Goal: Information Seeking & Learning: Learn about a topic

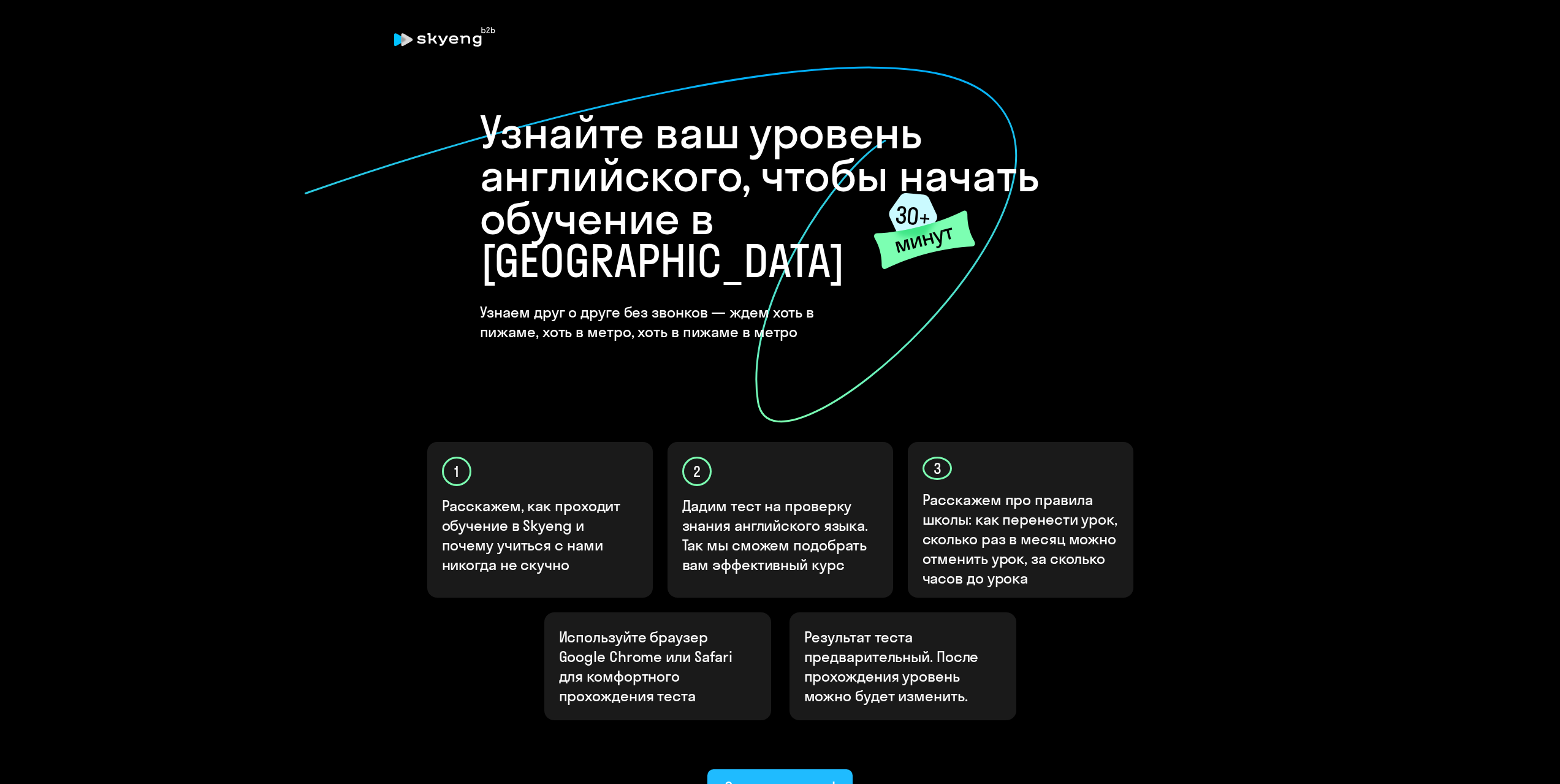
click at [764, 777] on div "Ок, приступаем!" at bounding box center [780, 786] width 112 height 20
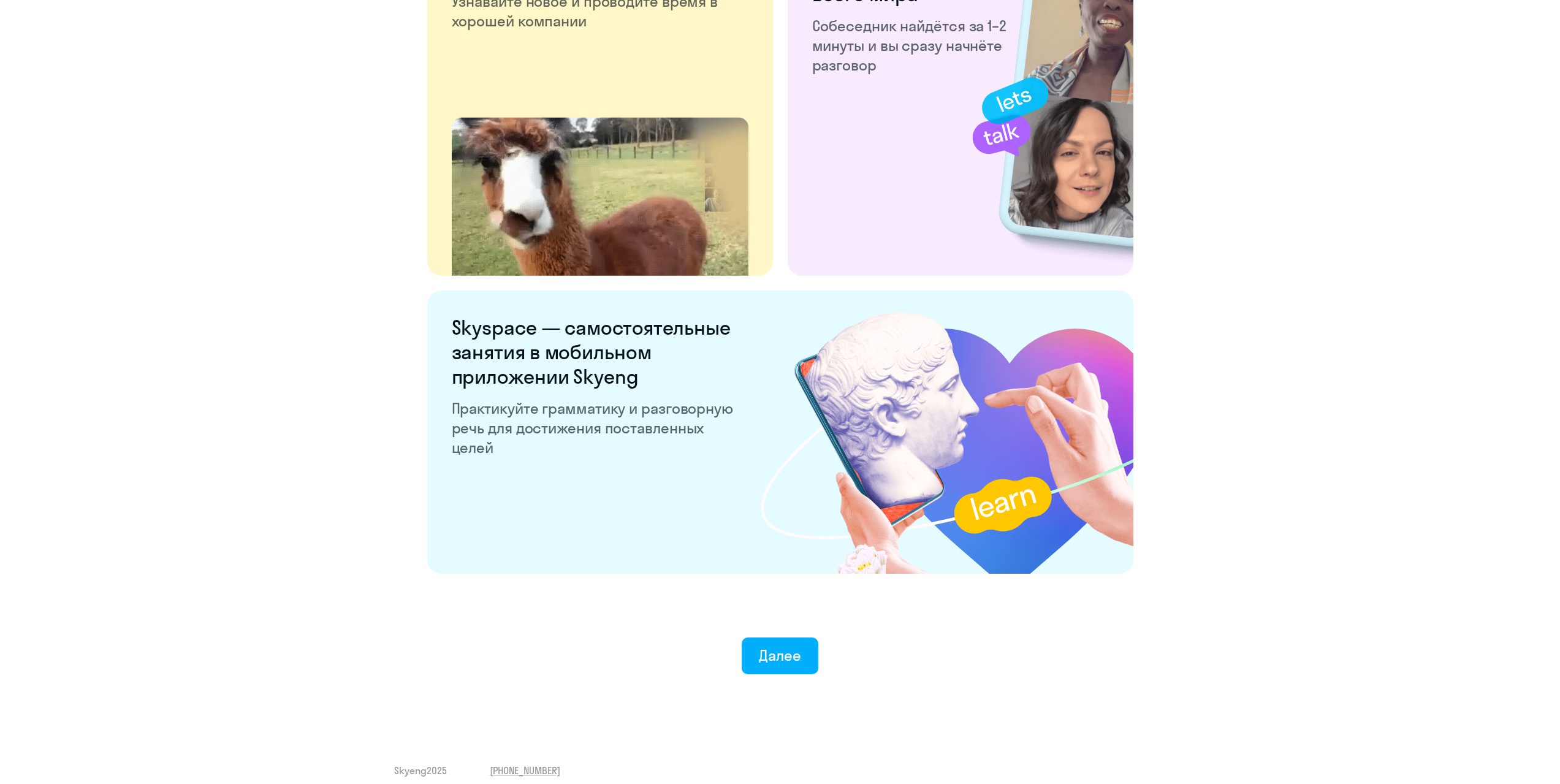
scroll to position [2057, 0]
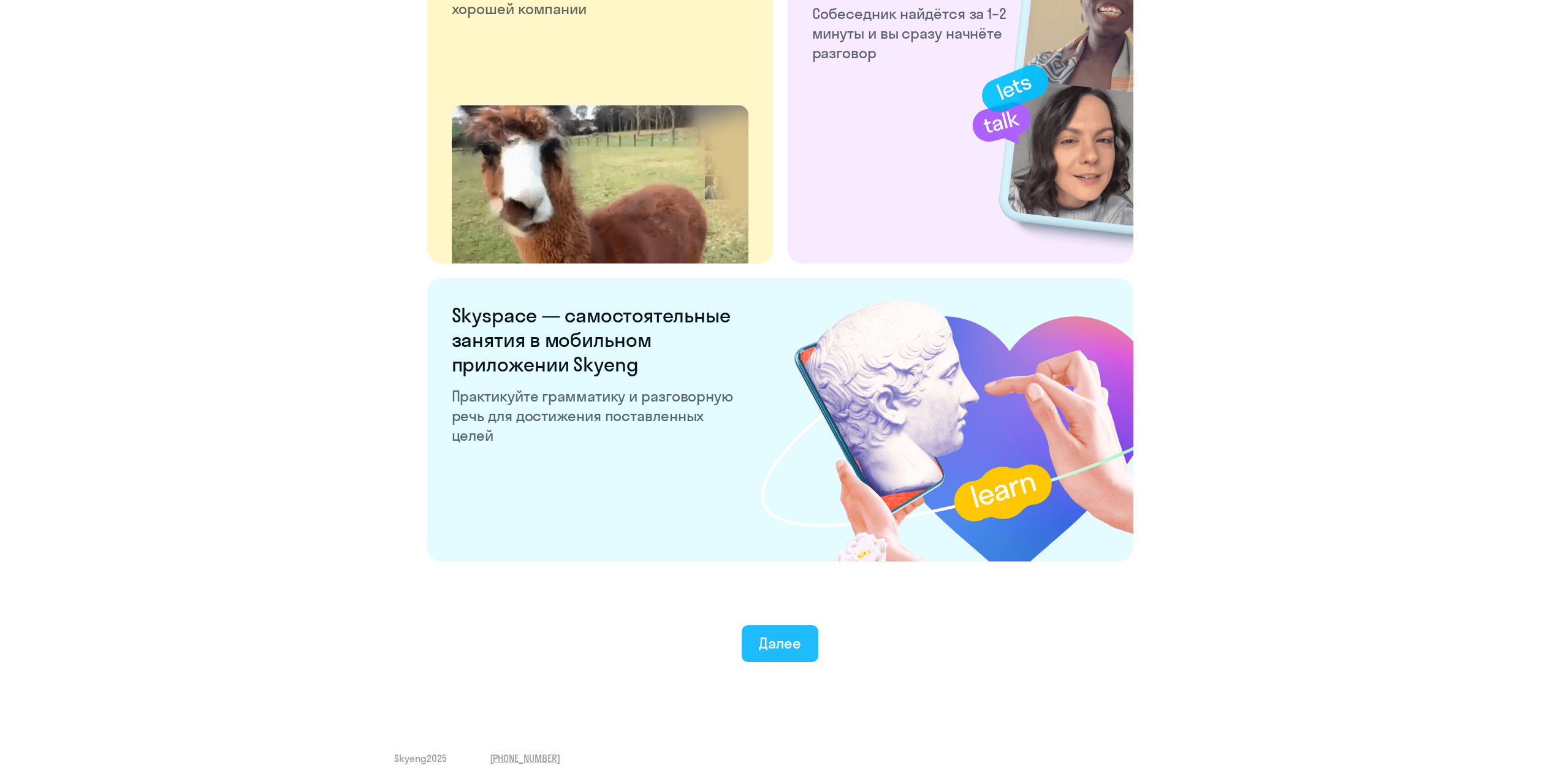
click at [800, 646] on div "Далее" at bounding box center [780, 643] width 42 height 20
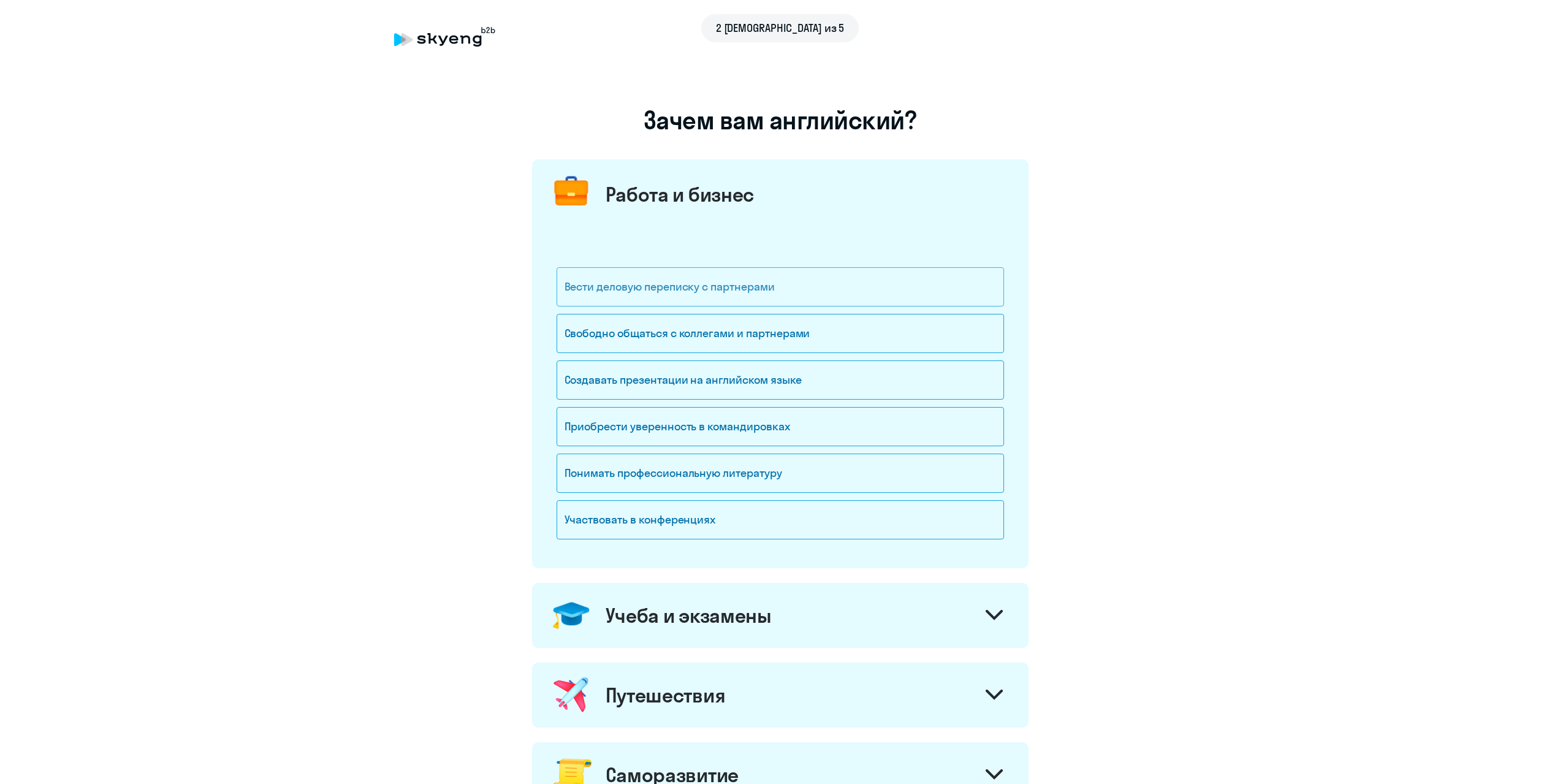
click at [718, 286] on div "Вести деловую переписку с партнерами" at bounding box center [780, 287] width 447 height 39
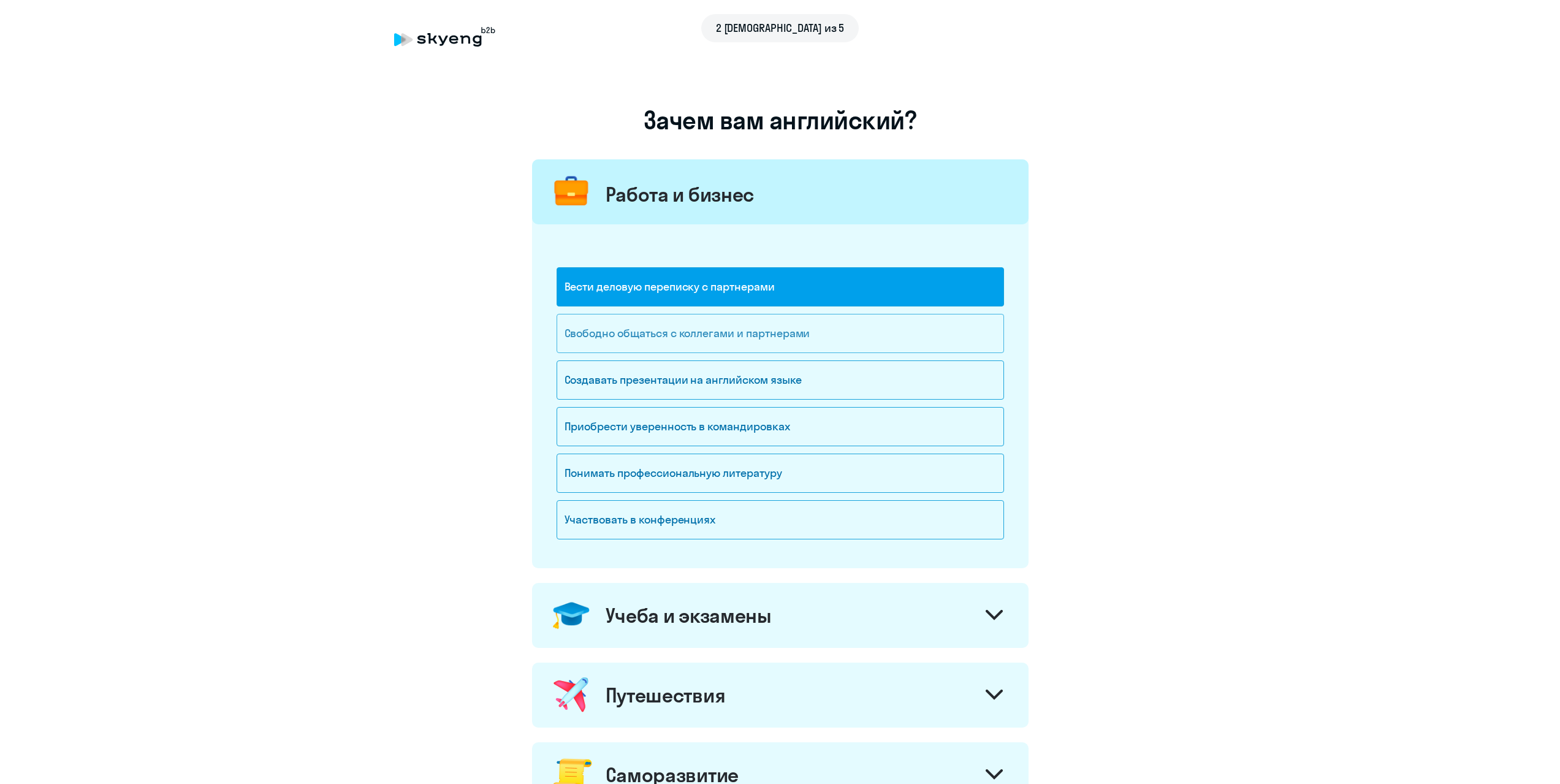
click at [719, 348] on div "Свободно общаться с коллегами и партнерами" at bounding box center [780, 333] width 447 height 39
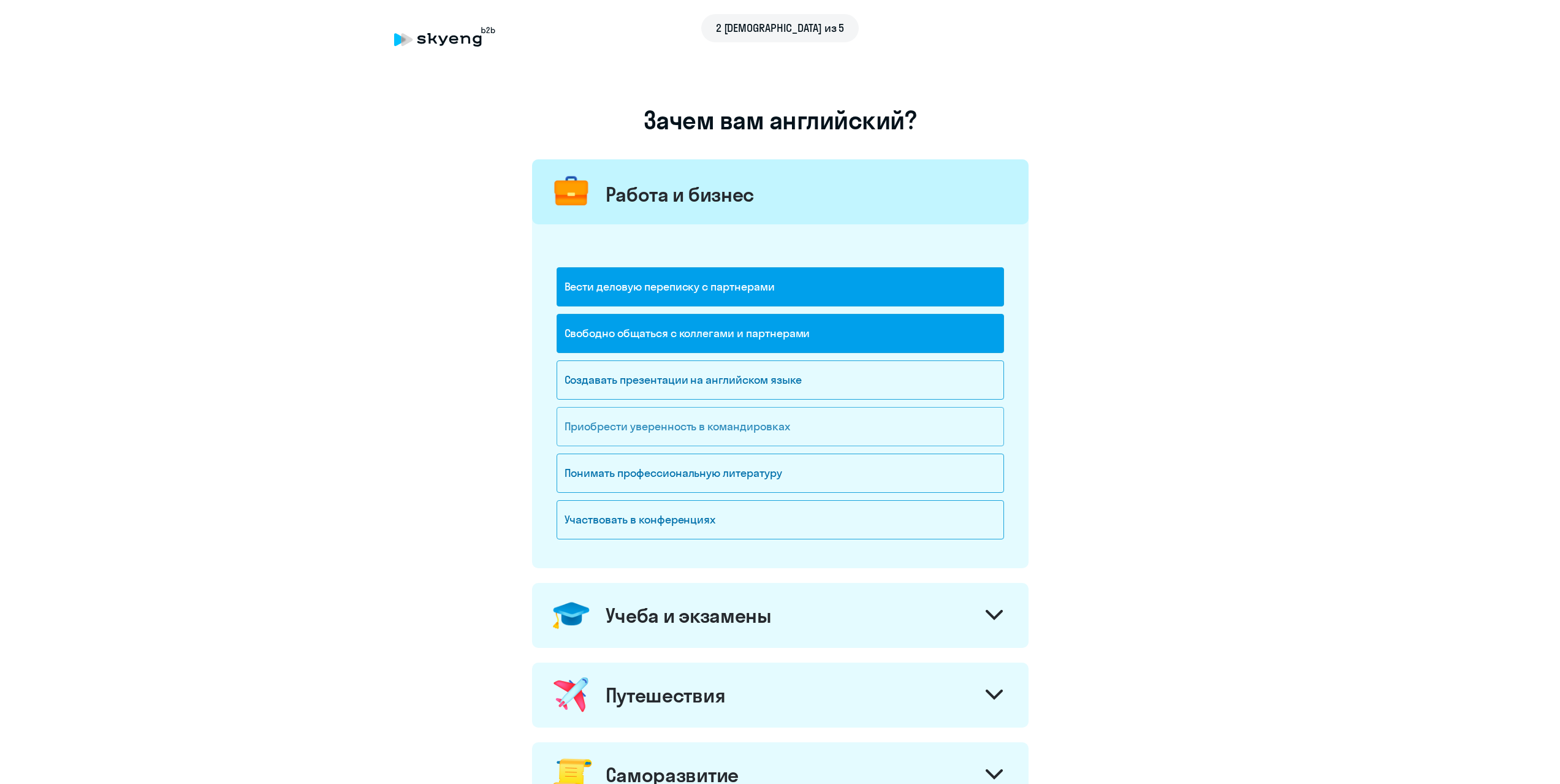
scroll to position [61, 0]
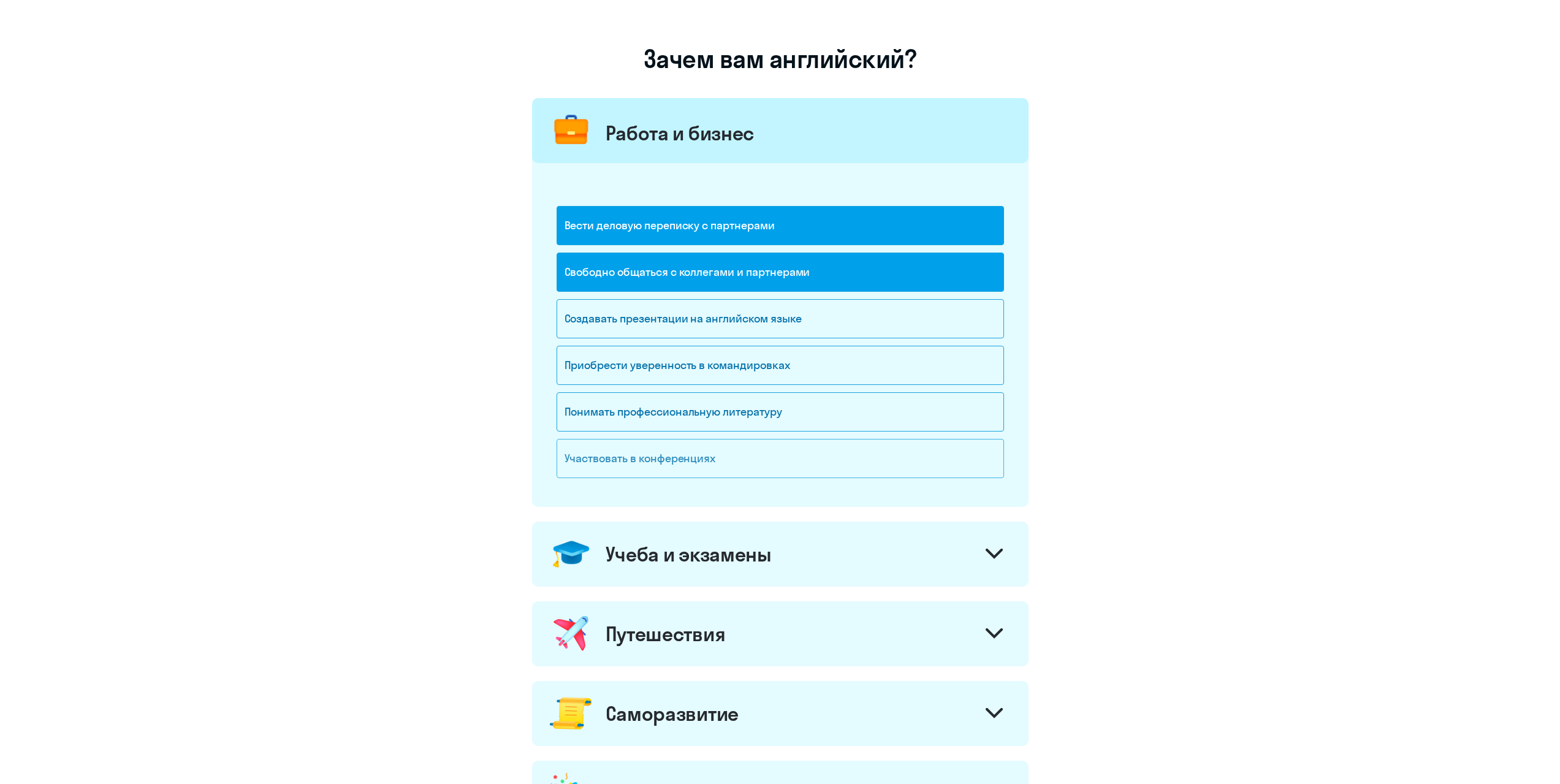
click at [654, 464] on div "Участвовать в конференциях" at bounding box center [780, 458] width 447 height 39
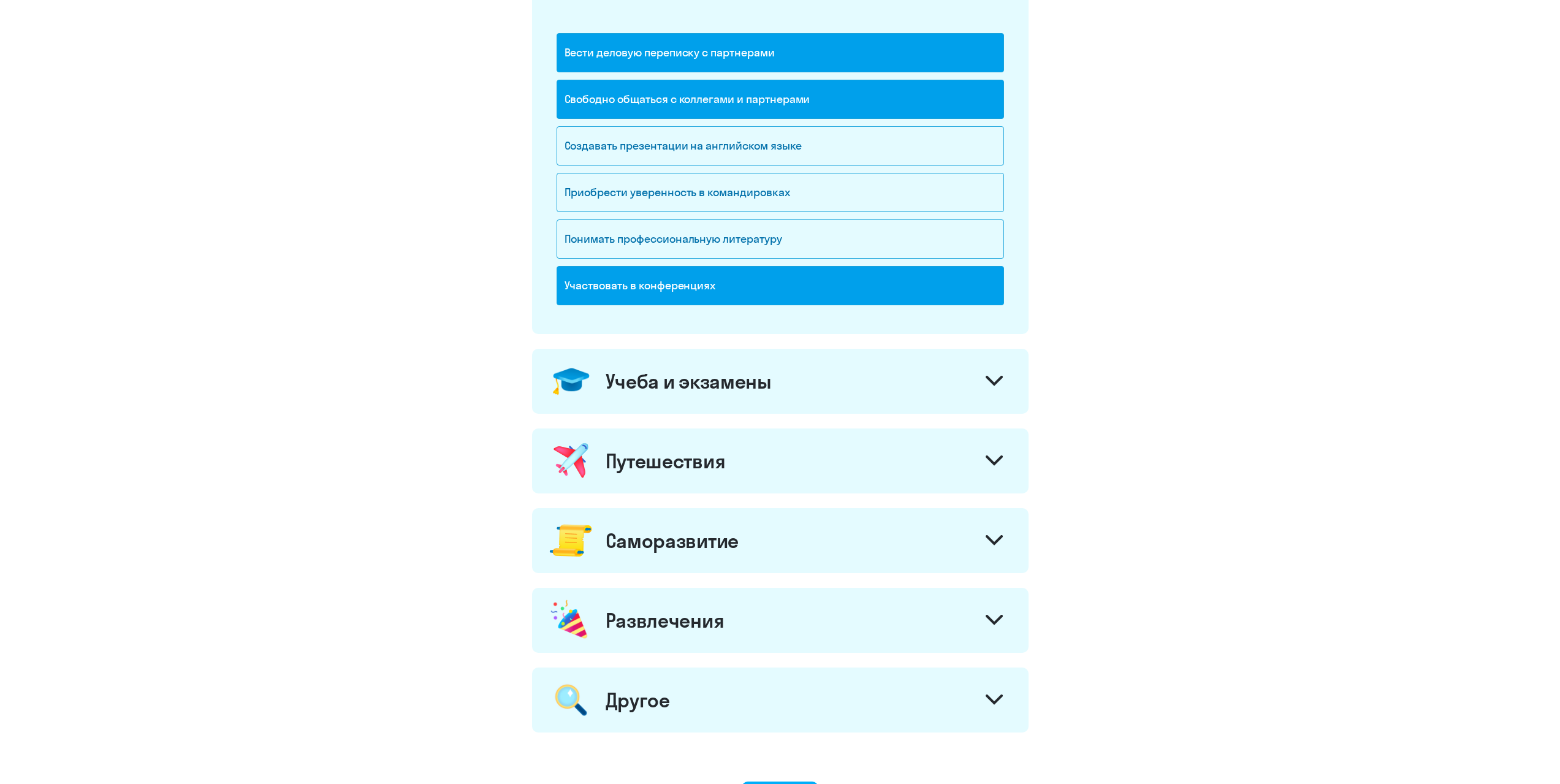
scroll to position [306, 0]
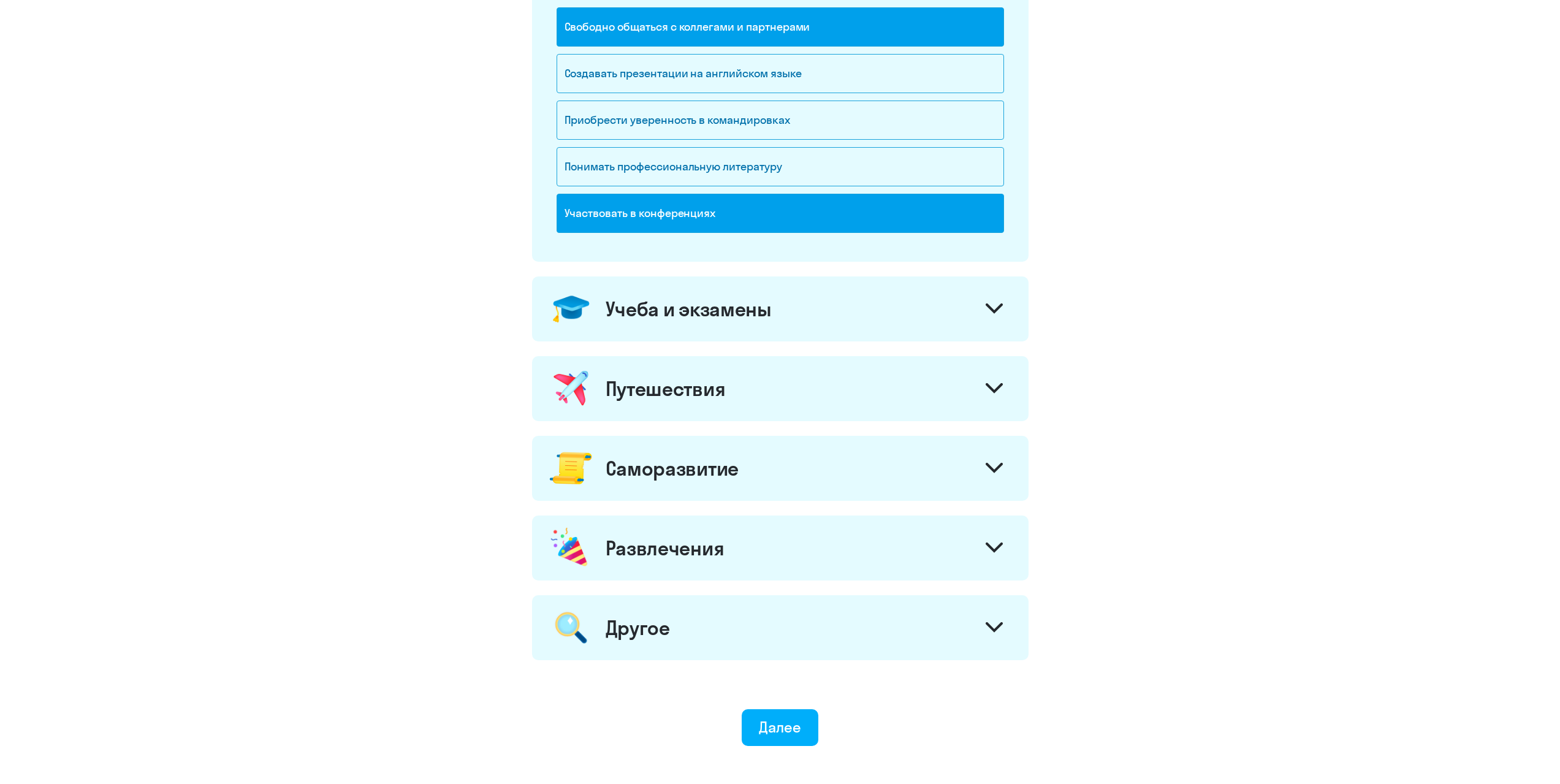
click at [813, 324] on div "Учеба и экзамены" at bounding box center [780, 309] width 497 height 65
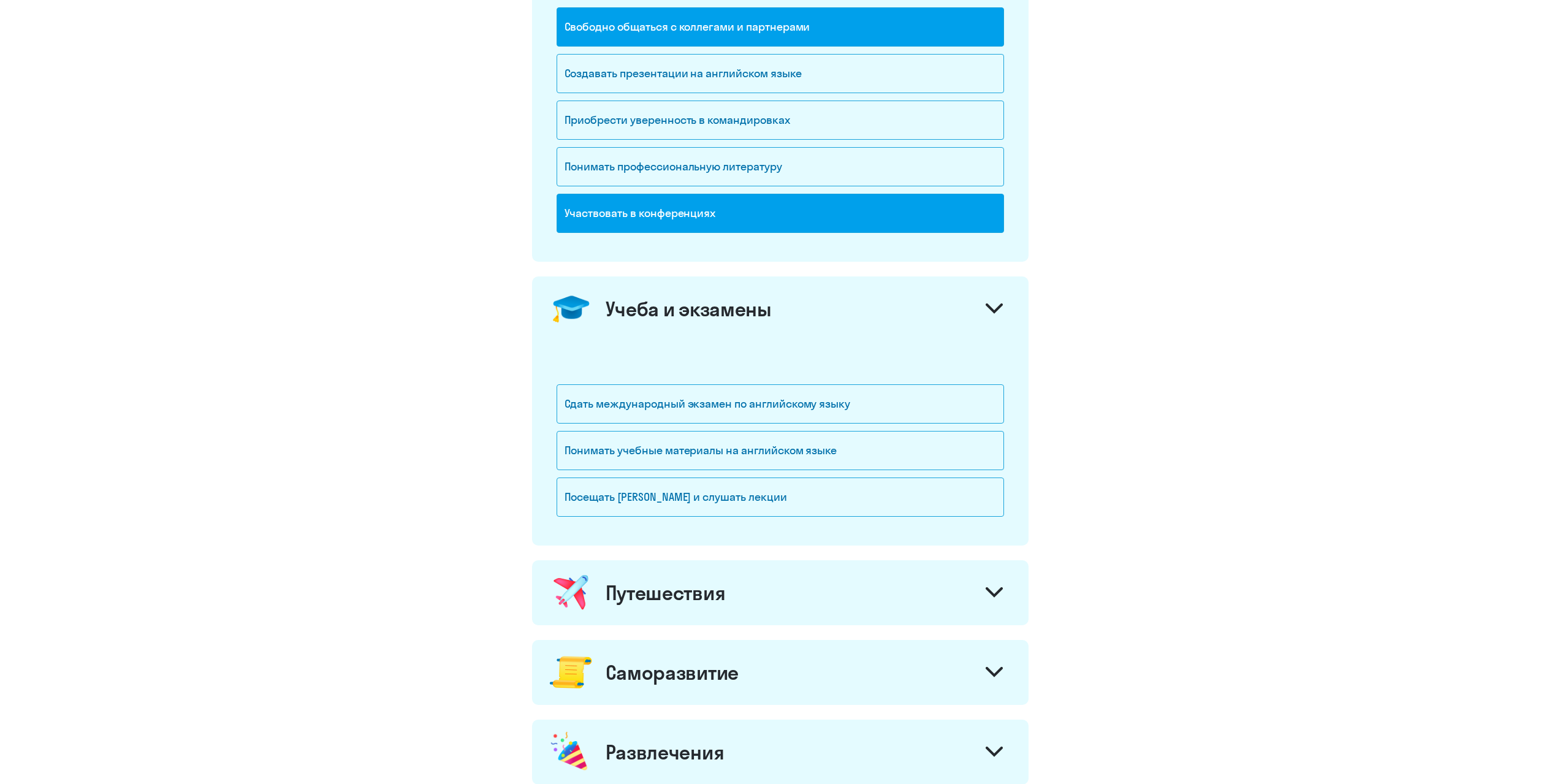
click at [813, 324] on div "Учеба и экзамены" at bounding box center [780, 309] width 497 height 65
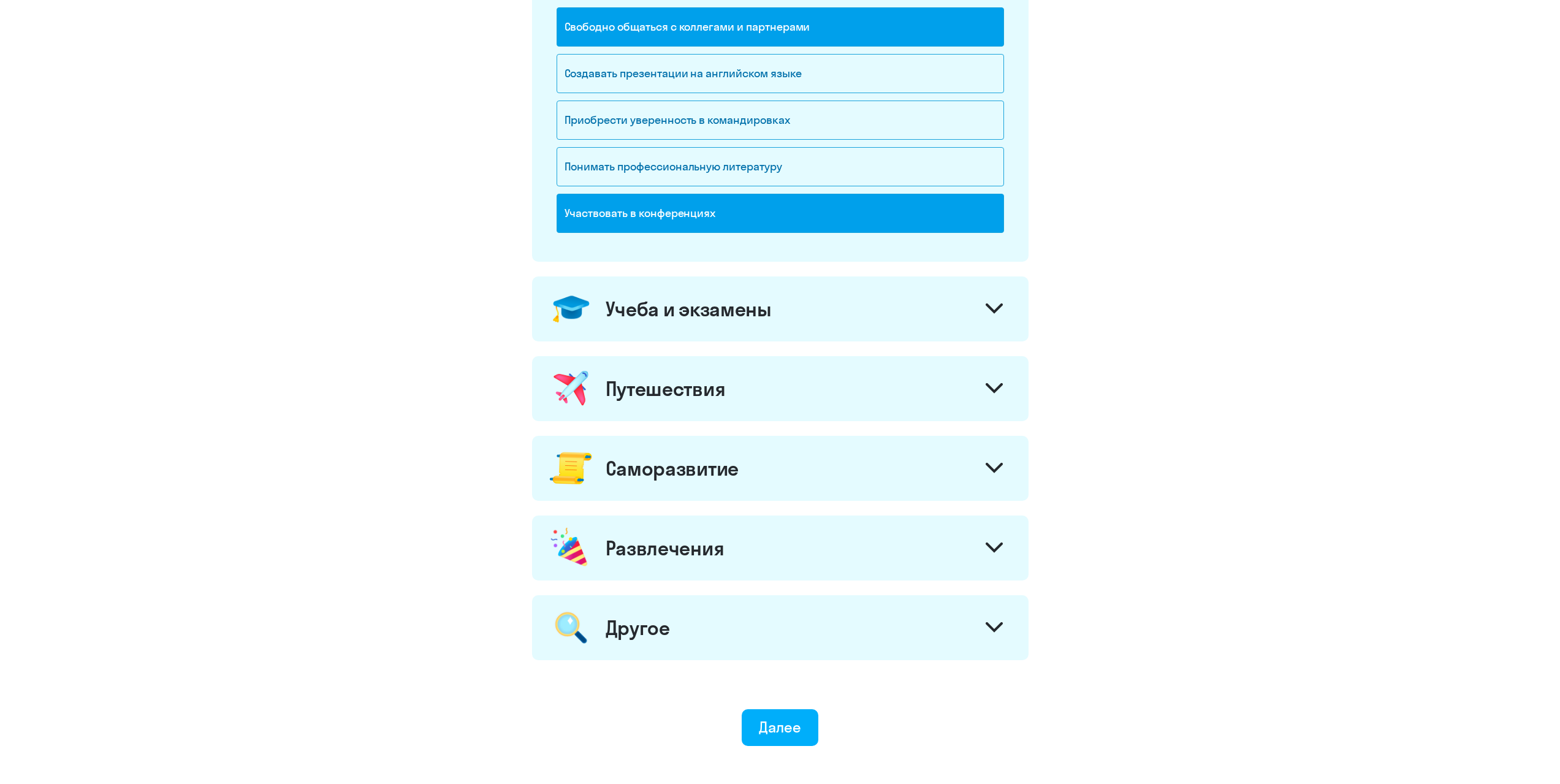
click at [779, 398] on div "Путешествия" at bounding box center [780, 388] width 497 height 65
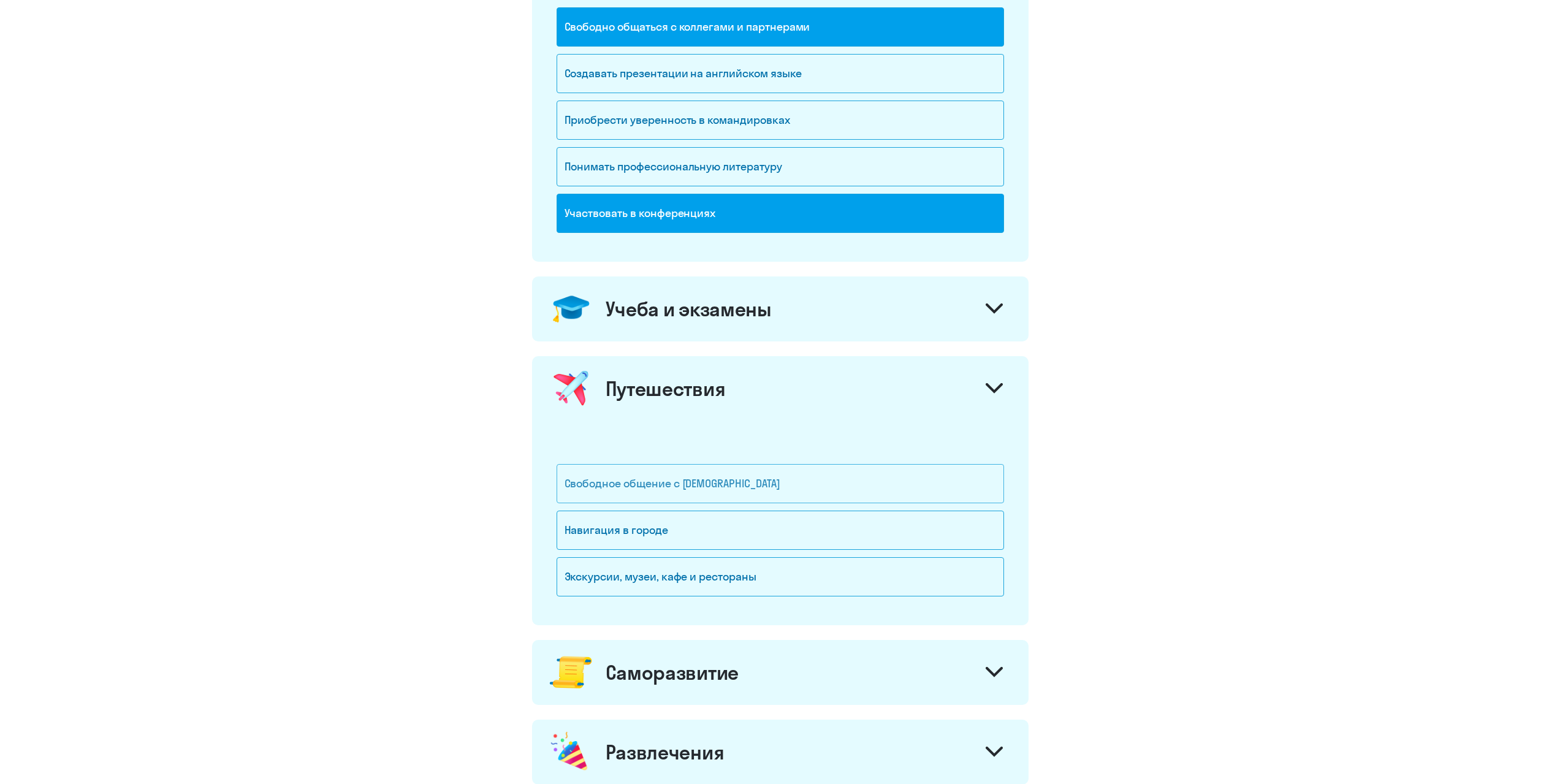
click at [744, 482] on div "Свободное общение с [DEMOGRAPHIC_DATA]" at bounding box center [780, 483] width 447 height 39
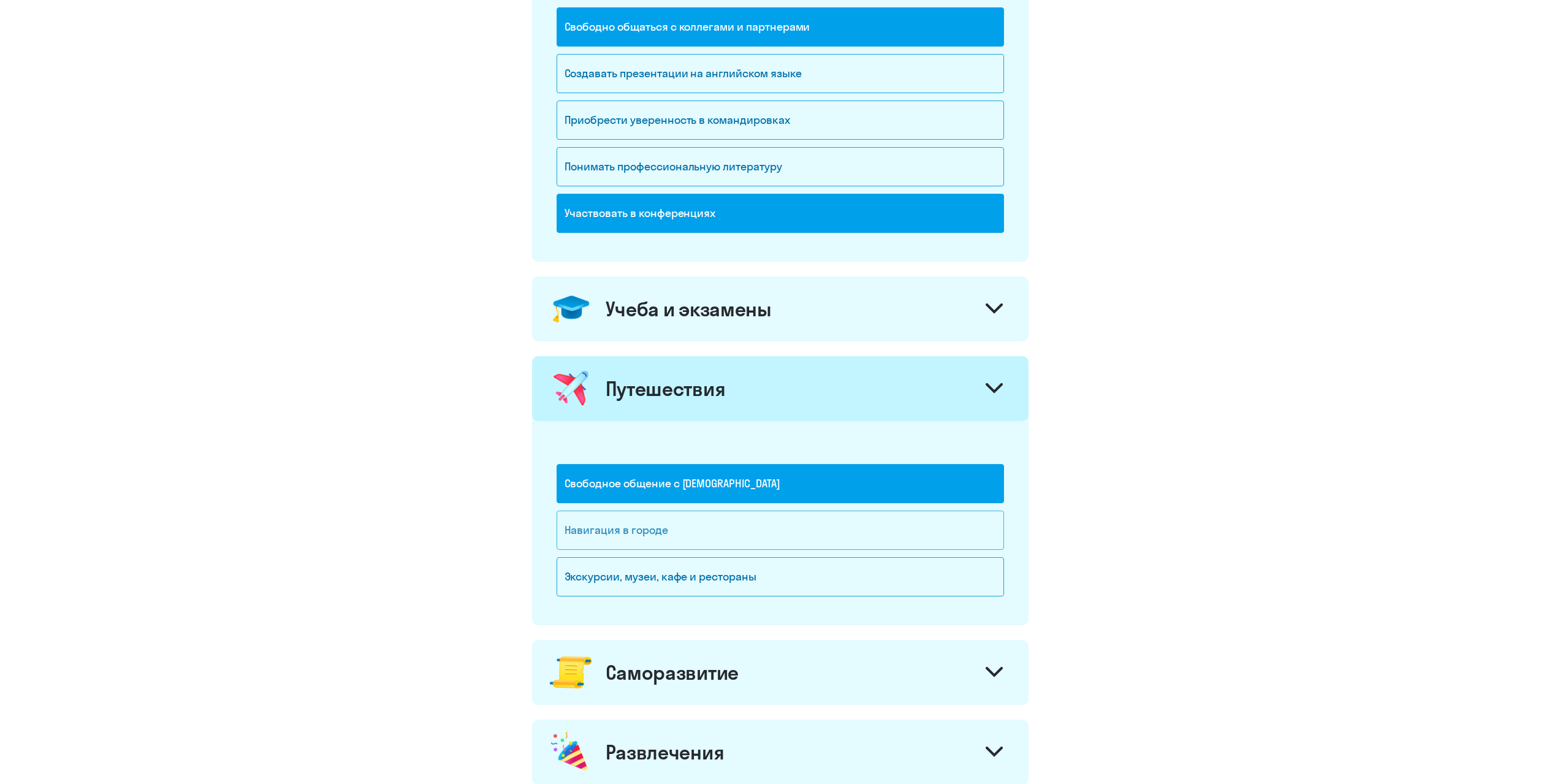
click at [611, 526] on div "Навигация в городе" at bounding box center [780, 530] width 447 height 39
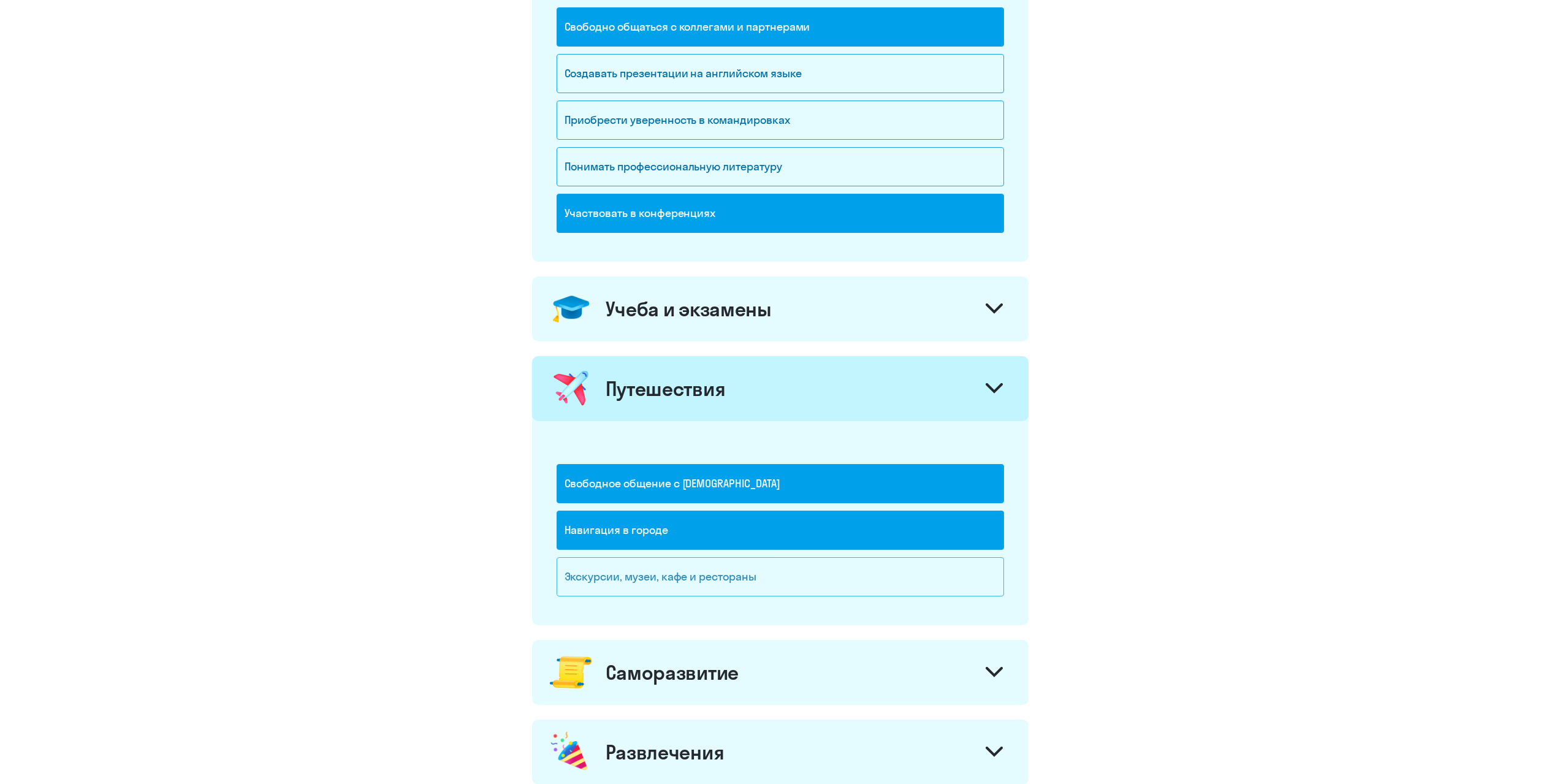
click at [616, 571] on div "Экскурсии, музеи, кафе и рестораны" at bounding box center [780, 577] width 447 height 39
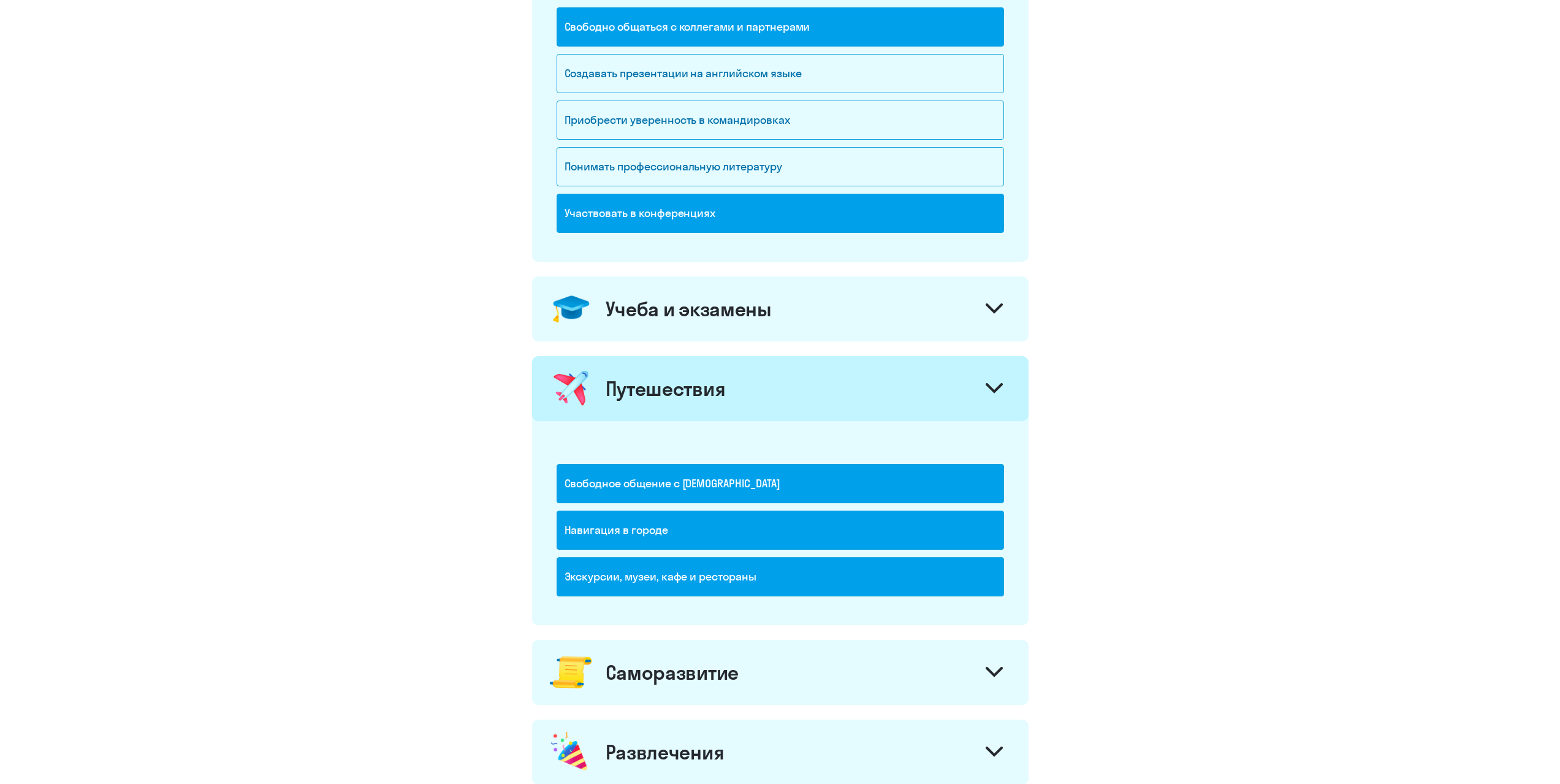
click at [755, 404] on div "Путешествия" at bounding box center [780, 388] width 497 height 65
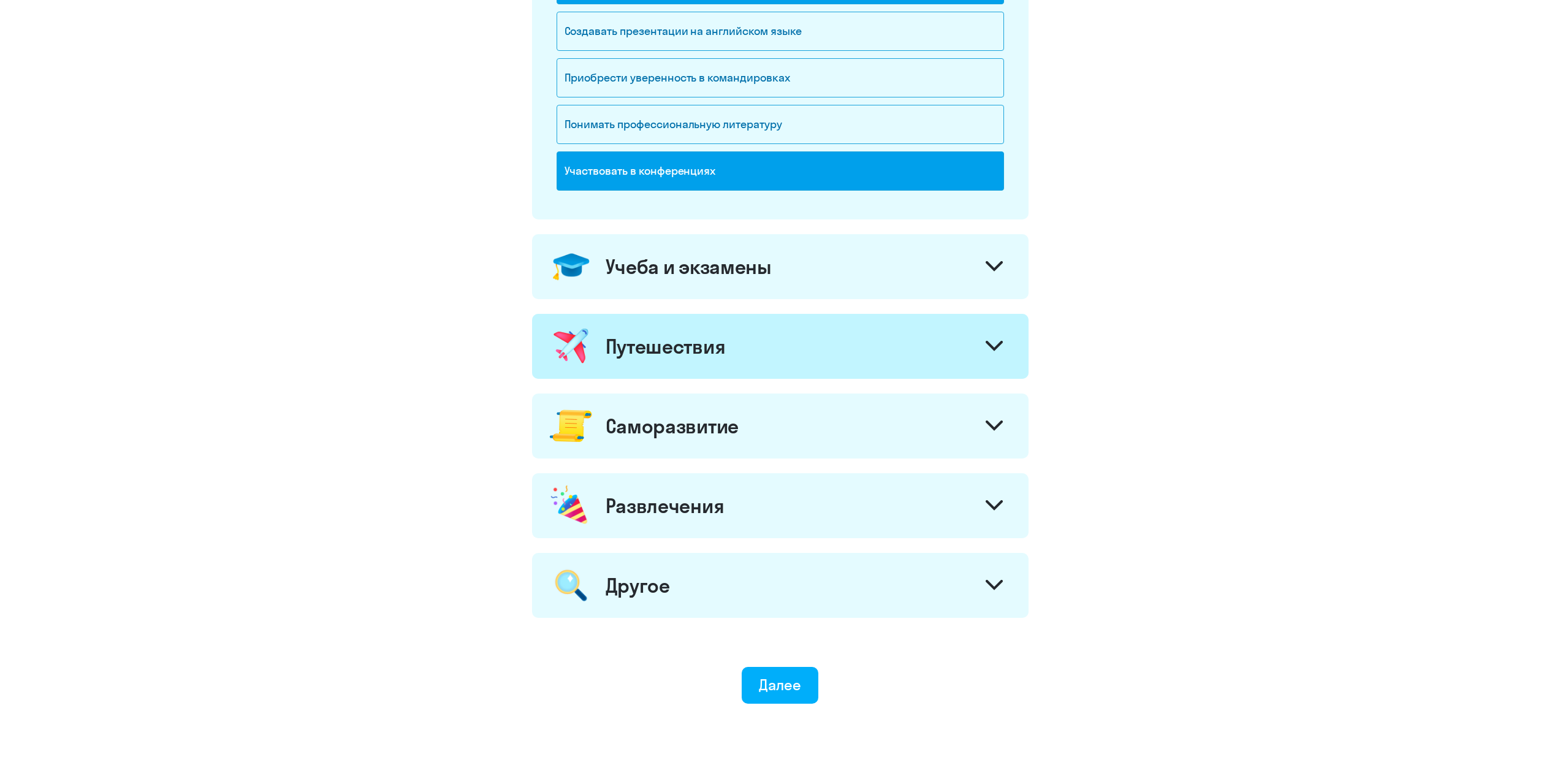
scroll to position [367, 0]
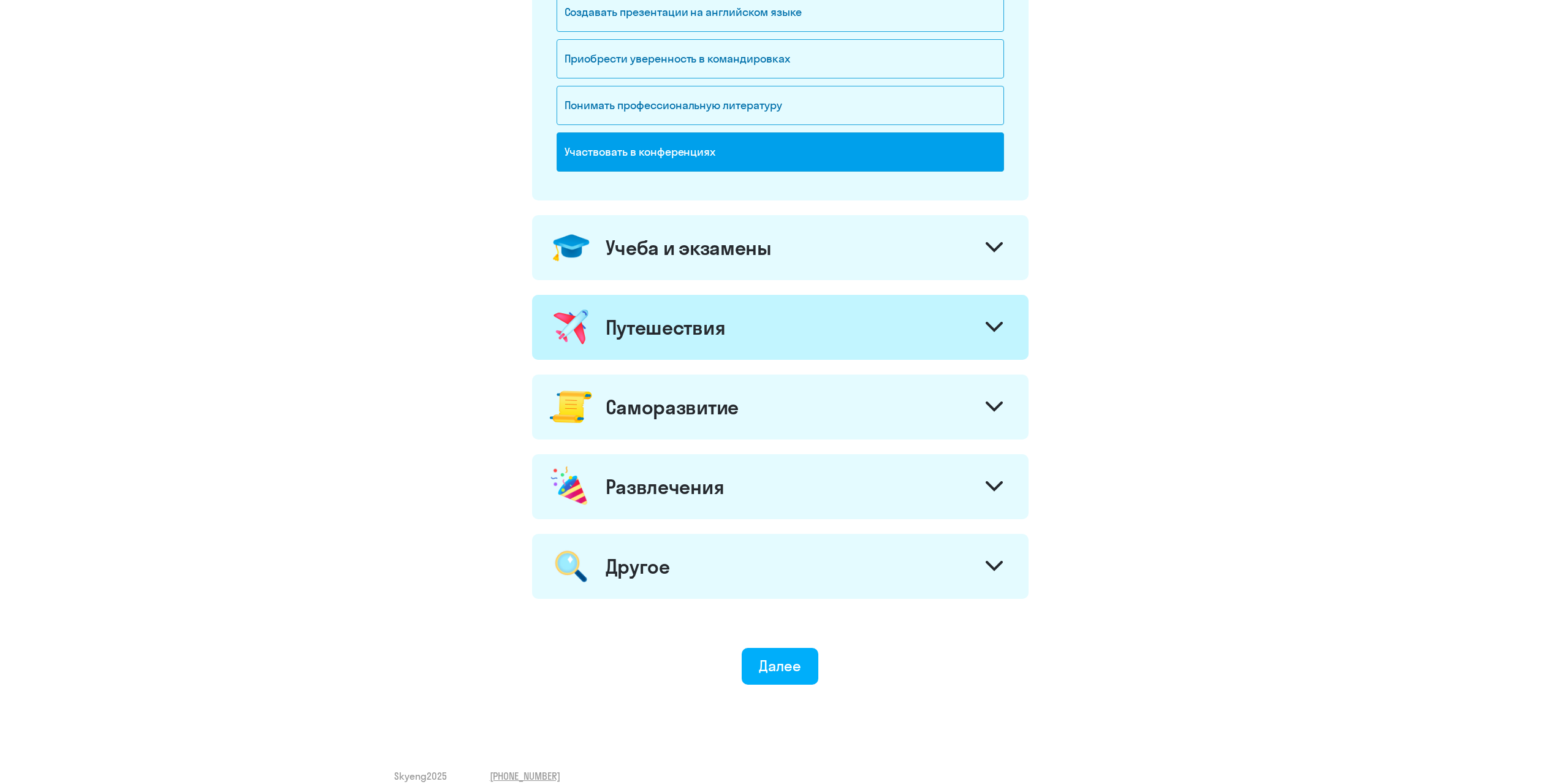
click at [755, 404] on div "Саморазвитие" at bounding box center [780, 406] width 497 height 65
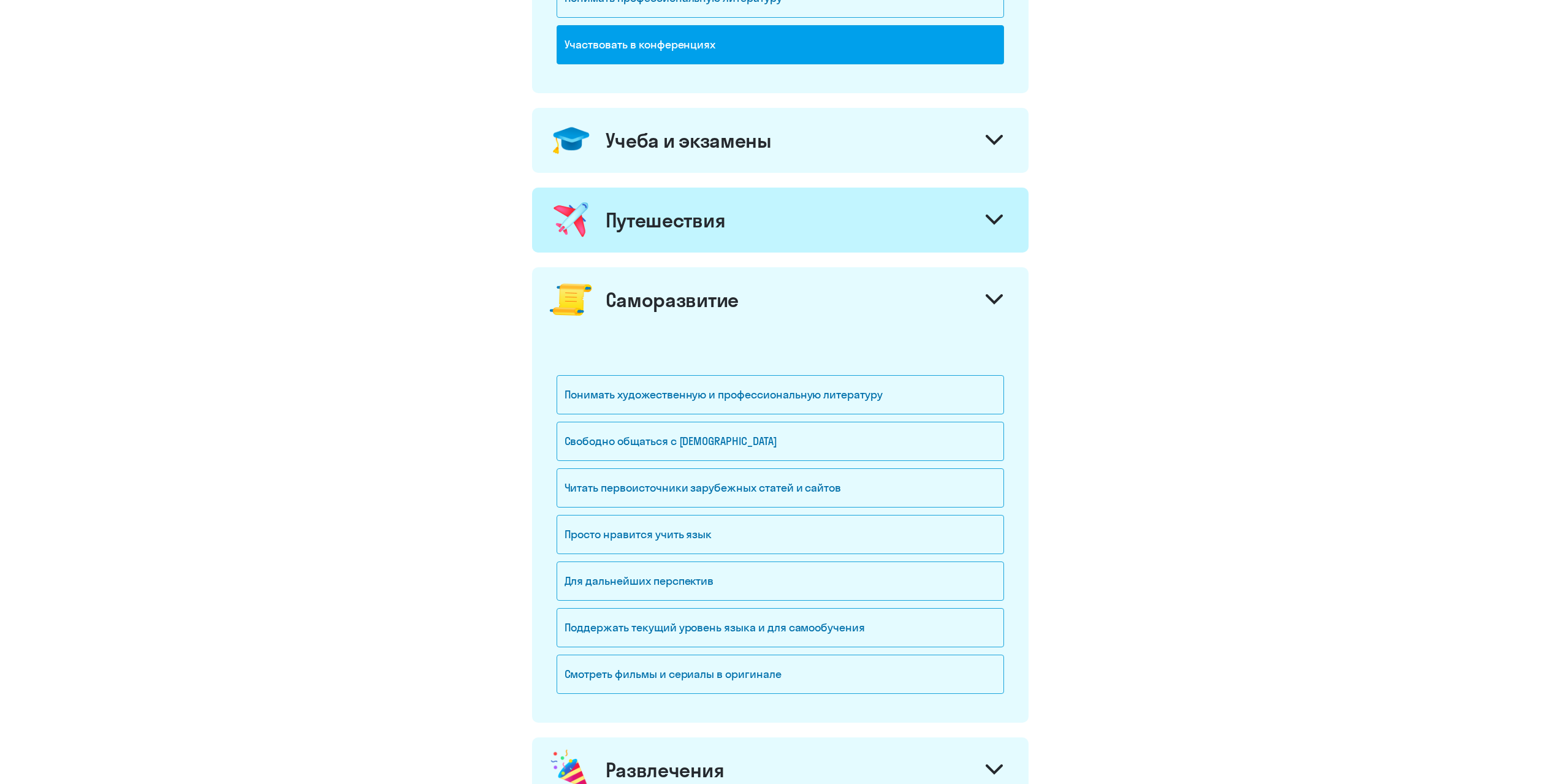
scroll to position [490, 0]
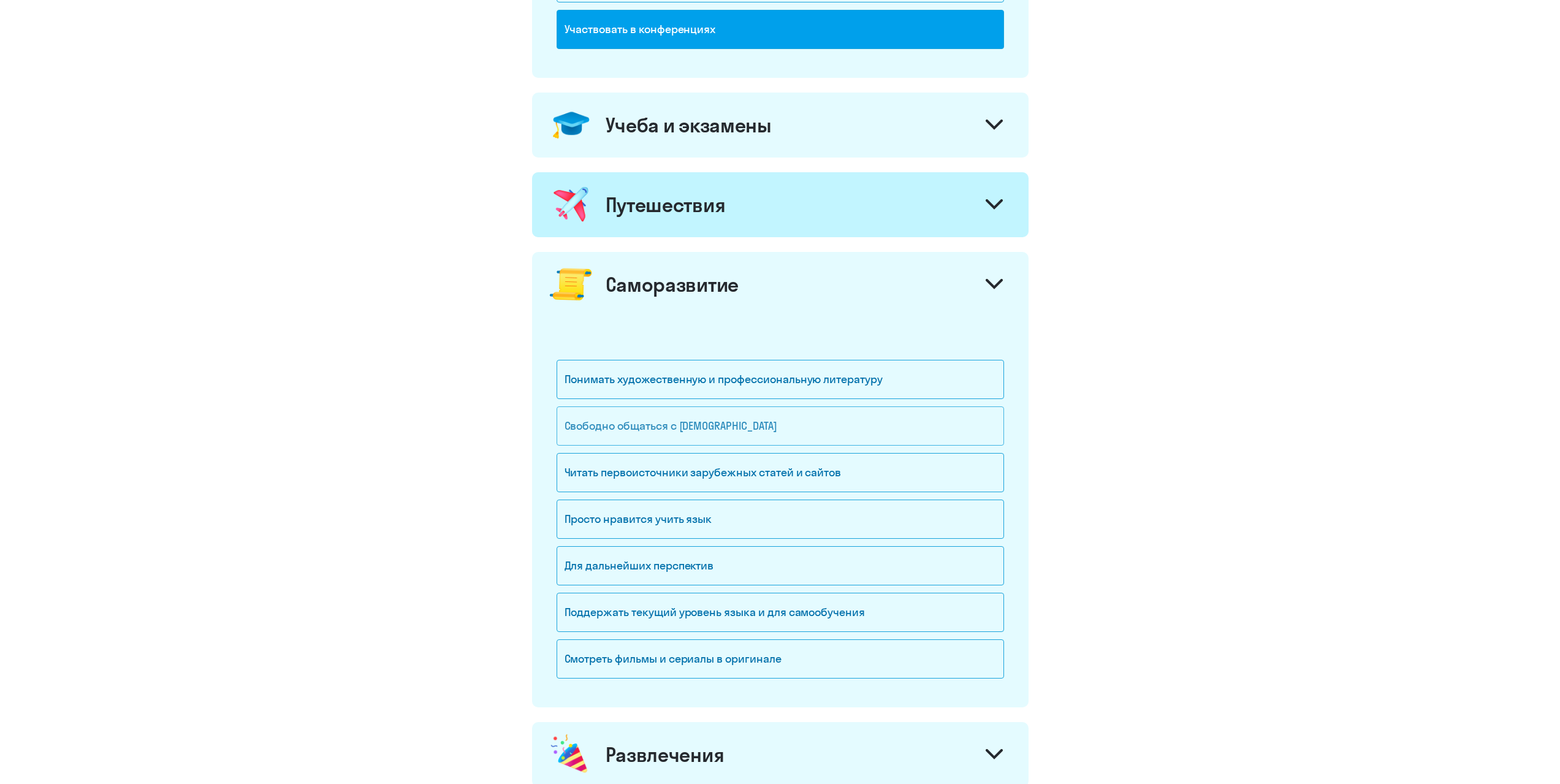
click at [721, 428] on div "Свободно общаться с [DEMOGRAPHIC_DATA]" at bounding box center [780, 426] width 447 height 39
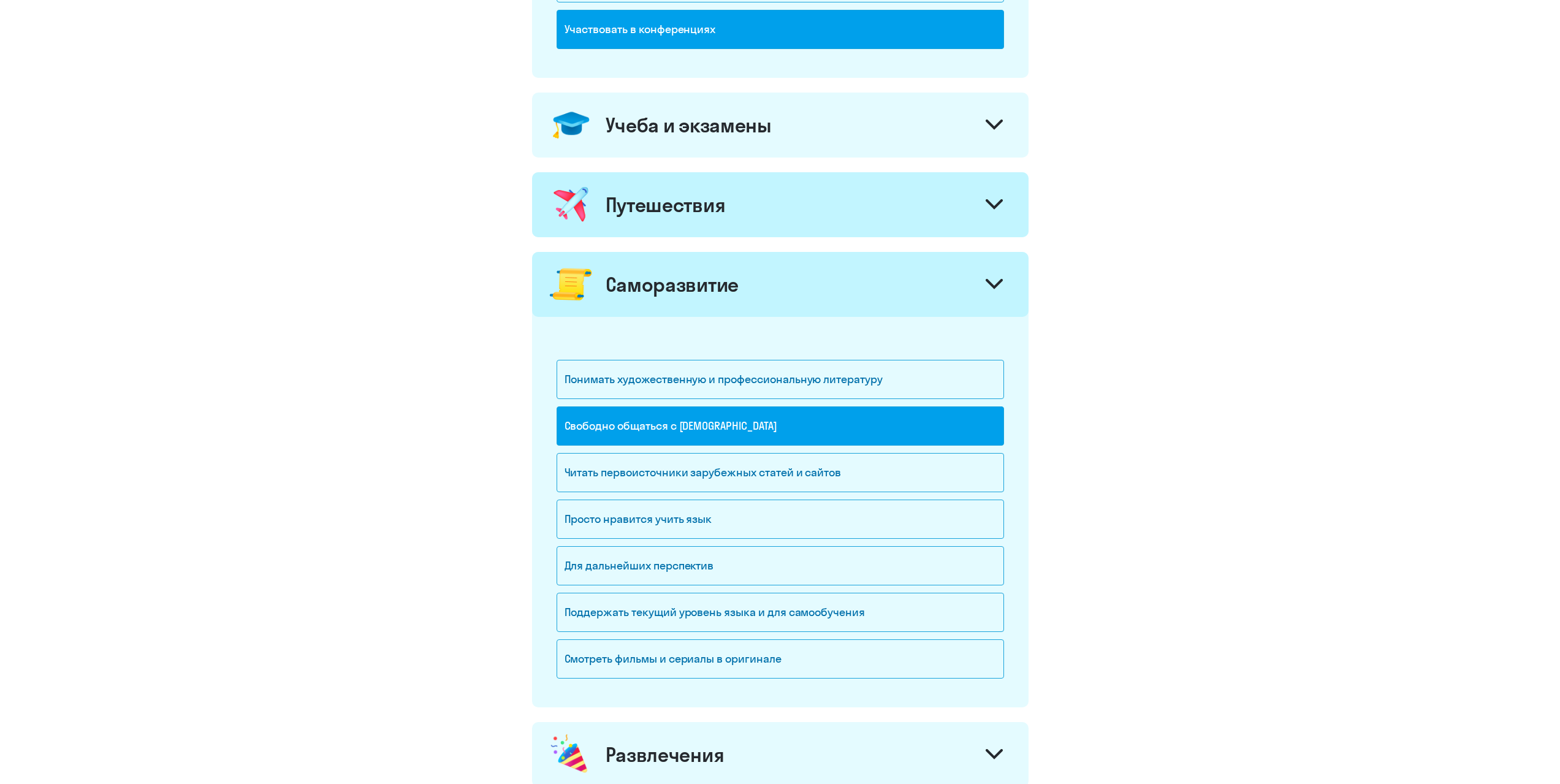
click at [737, 294] on div "Саморазвитие" at bounding box center [672, 284] width 133 height 24
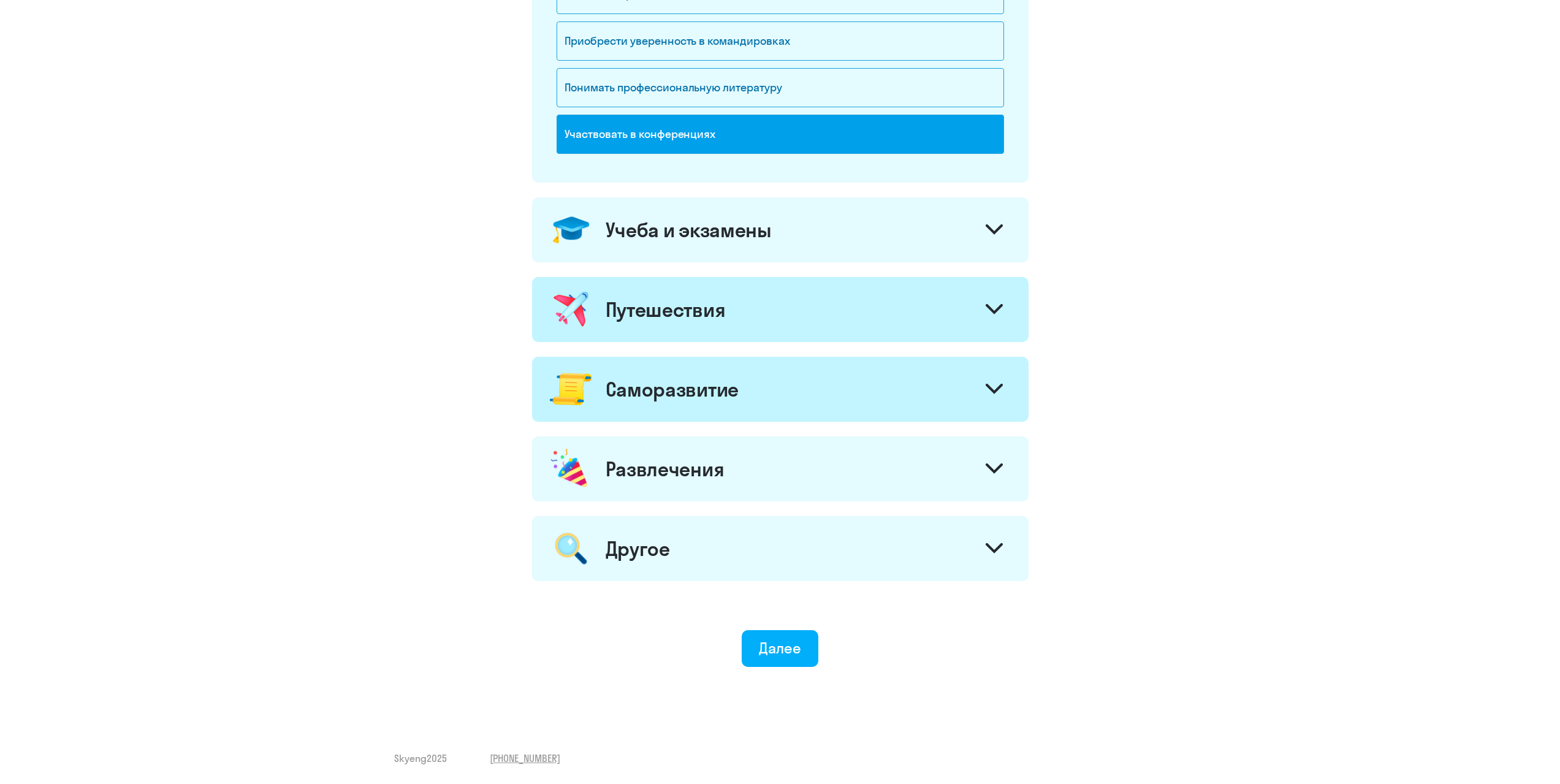
scroll to position [385, 0]
click at [767, 648] on div "Далее" at bounding box center [780, 647] width 42 height 20
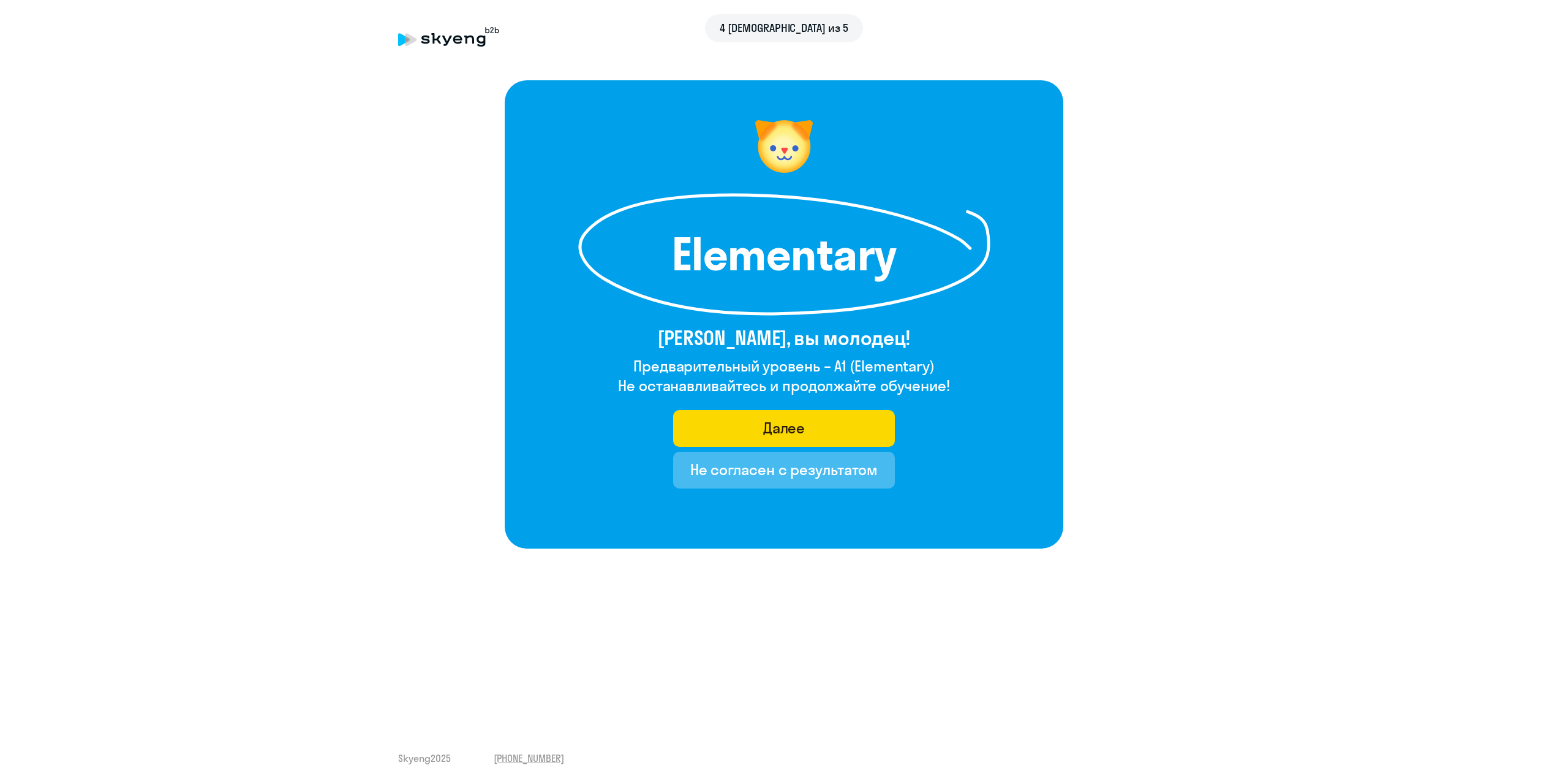
click at [1013, 650] on div "4 [DEMOGRAPHIC_DATA] из 5 Elementary [PERSON_NAME], вы молодец! Предварительный…" at bounding box center [784, 392] width 1568 height 784
click at [1279, 394] on after-test "Elementary [PERSON_NAME], вы молодец! Предварительный уровень – A1 (Elementary)…" at bounding box center [784, 314] width 1519 height 468
click at [811, 421] on button "Далее" at bounding box center [784, 428] width 223 height 37
